Goal: Task Accomplishment & Management: Manage account settings

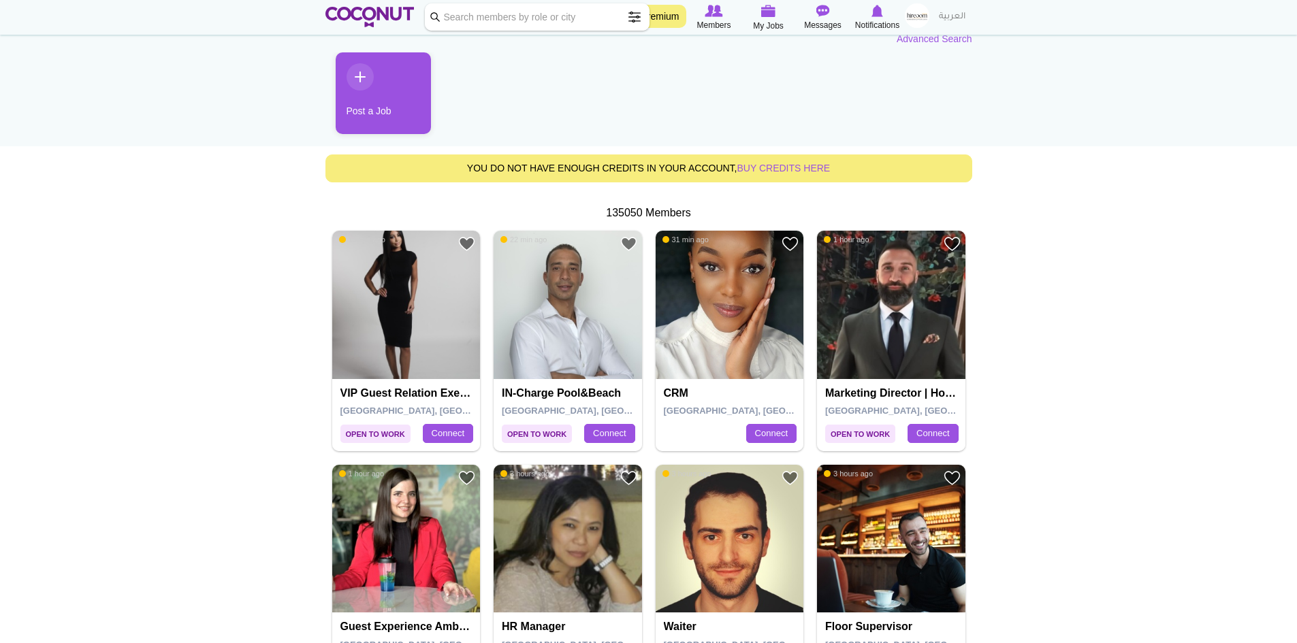
scroll to position [136, 0]
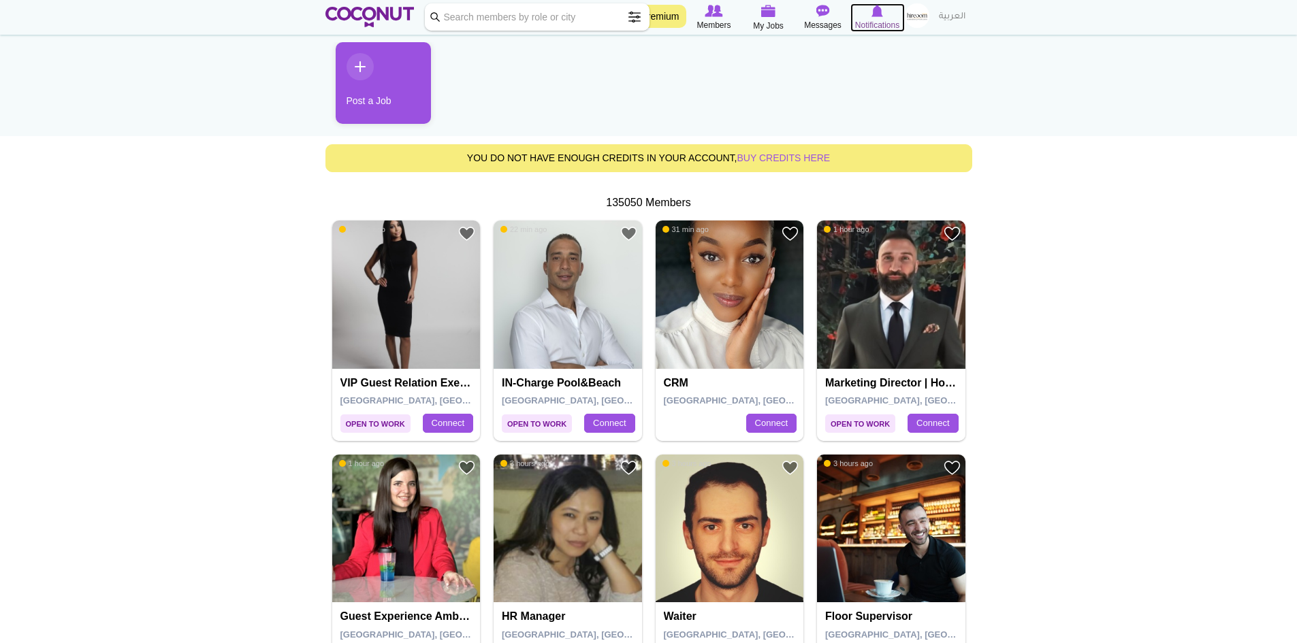
click at [873, 13] on img at bounding box center [877, 11] width 12 height 12
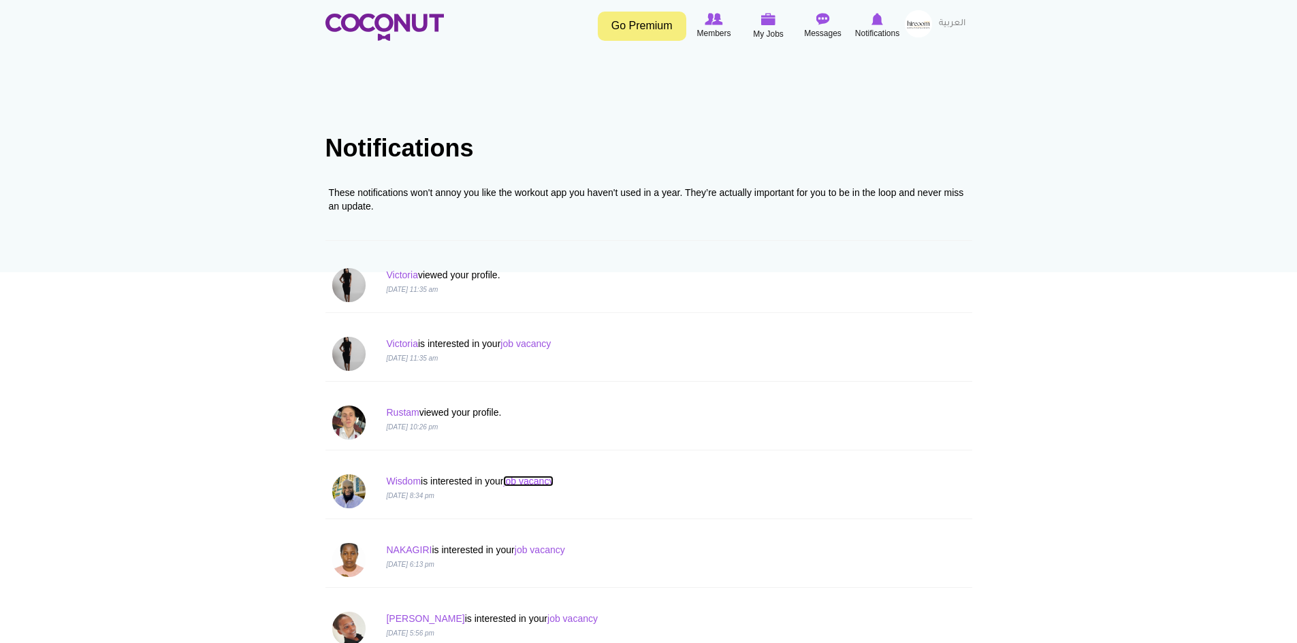
click at [551, 481] on link "job vacancy" at bounding box center [528, 481] width 50 height 11
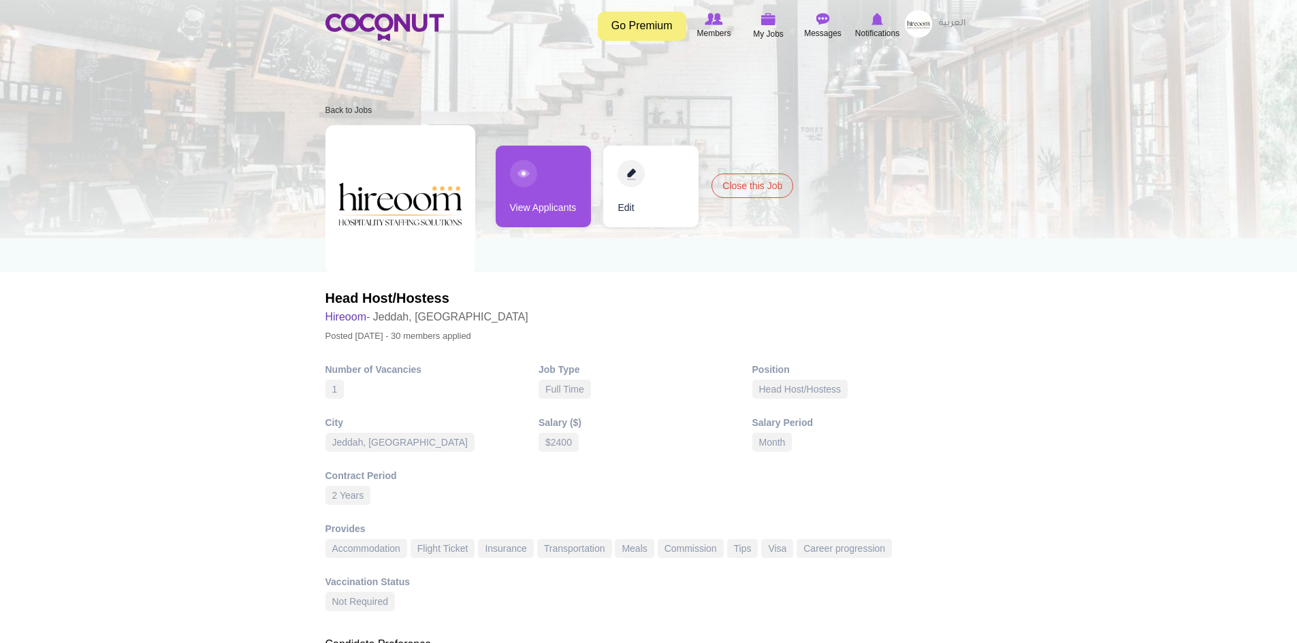
click at [543, 192] on link "View Applicants" at bounding box center [543, 187] width 95 height 82
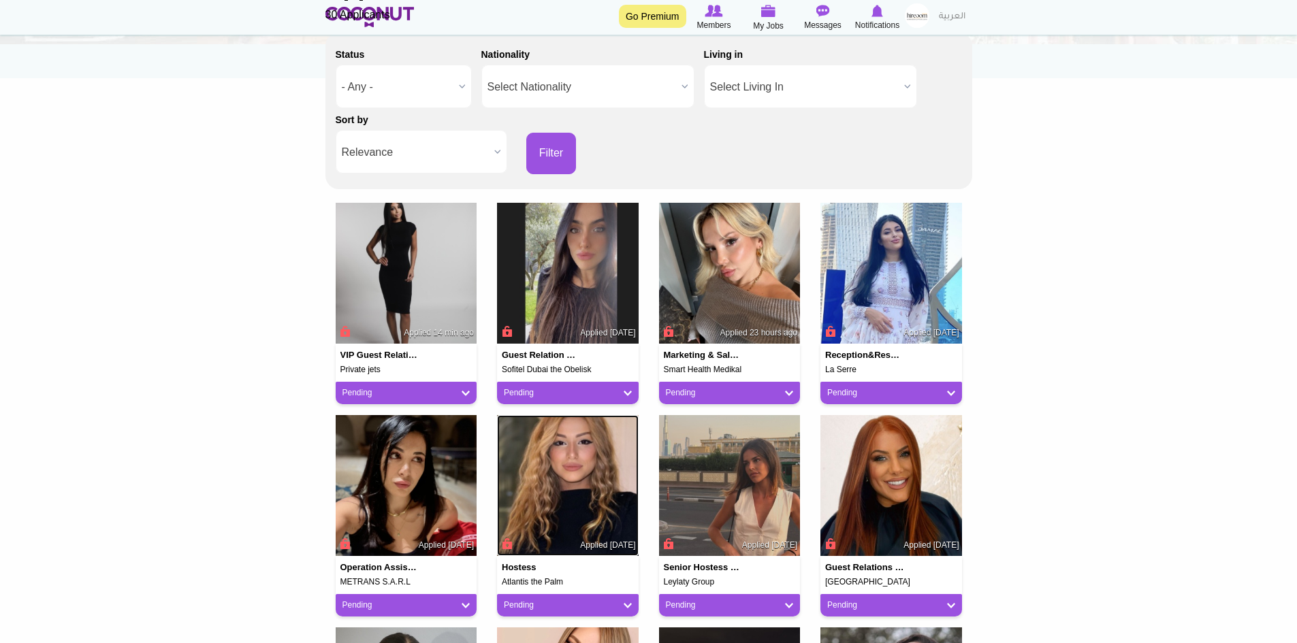
scroll to position [136, 0]
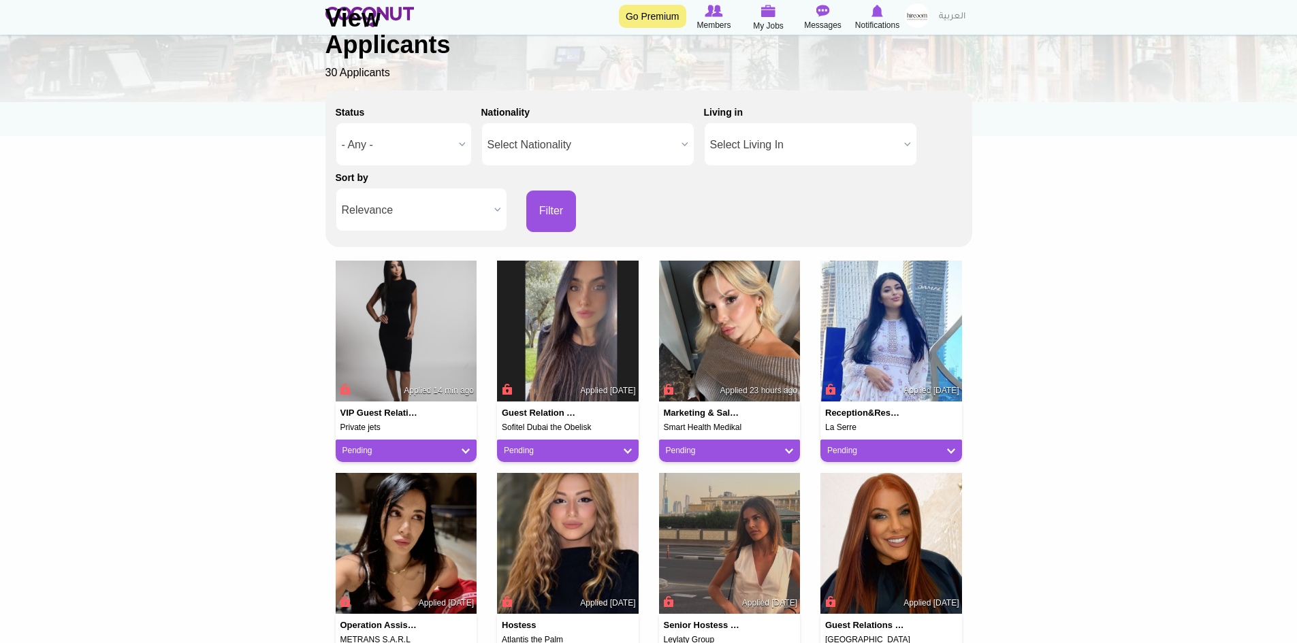
click at [468, 209] on span "Relevance" at bounding box center [415, 211] width 147 height 44
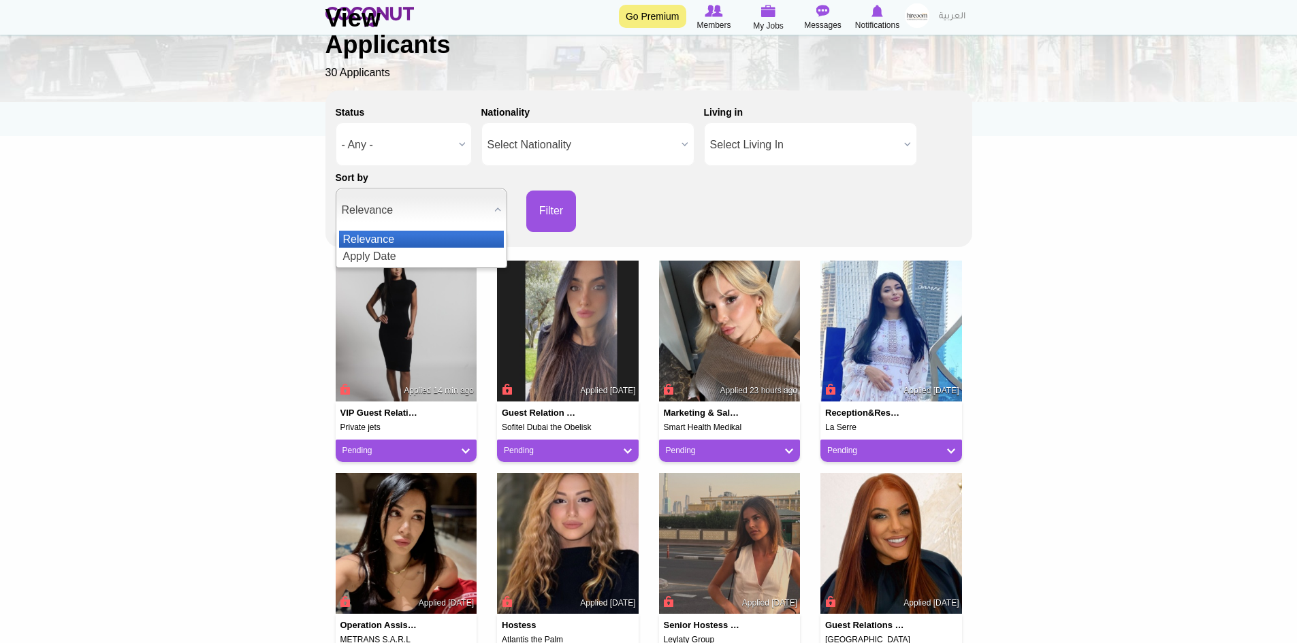
click at [468, 209] on span "Relevance" at bounding box center [415, 211] width 147 height 44
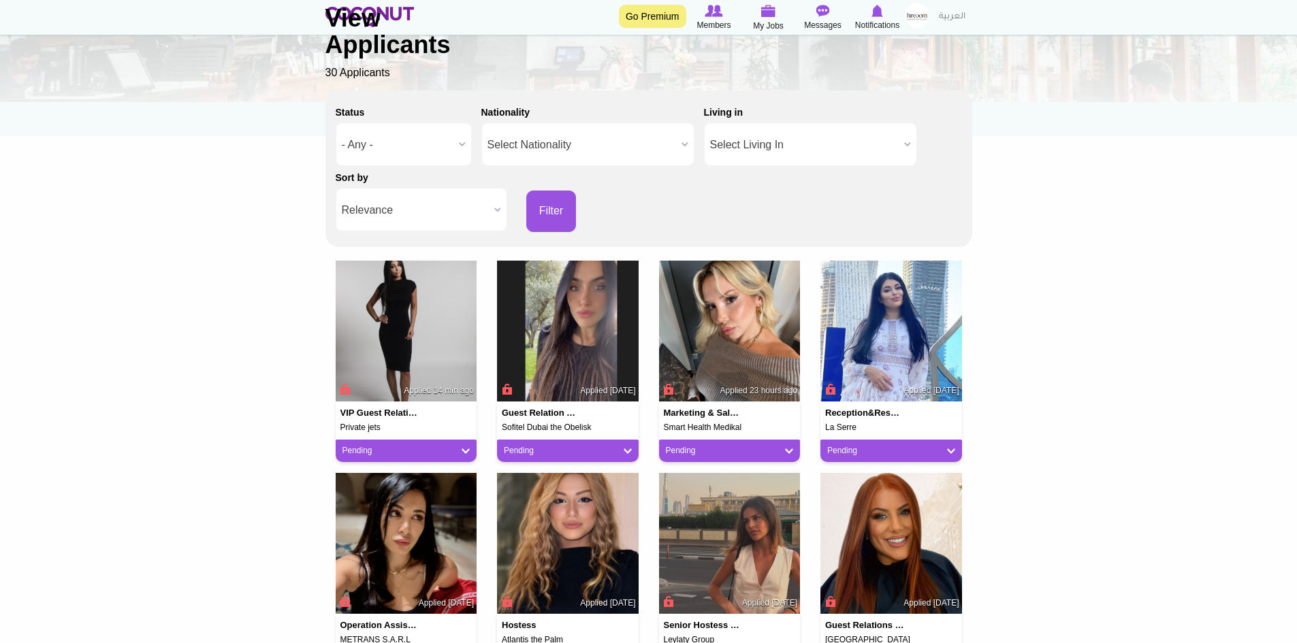
click at [468, 209] on span "Relevance" at bounding box center [415, 211] width 147 height 44
drag, startPoint x: 399, startPoint y: 256, endPoint x: 599, endPoint y: 204, distance: 206.9
click at [400, 256] on li "Apply Date" at bounding box center [421, 256] width 165 height 17
click at [567, 211] on button "Filter" at bounding box center [551, 212] width 50 height 42
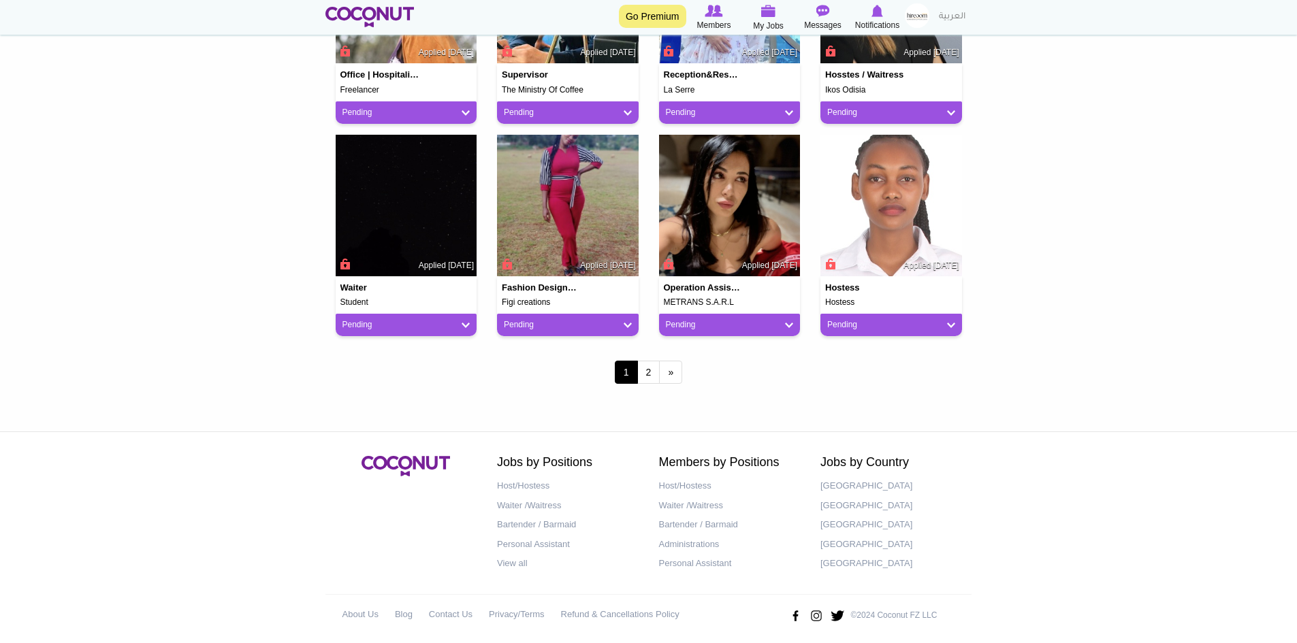
scroll to position [1120, 0]
